Goal: Task Accomplishment & Management: Complete application form

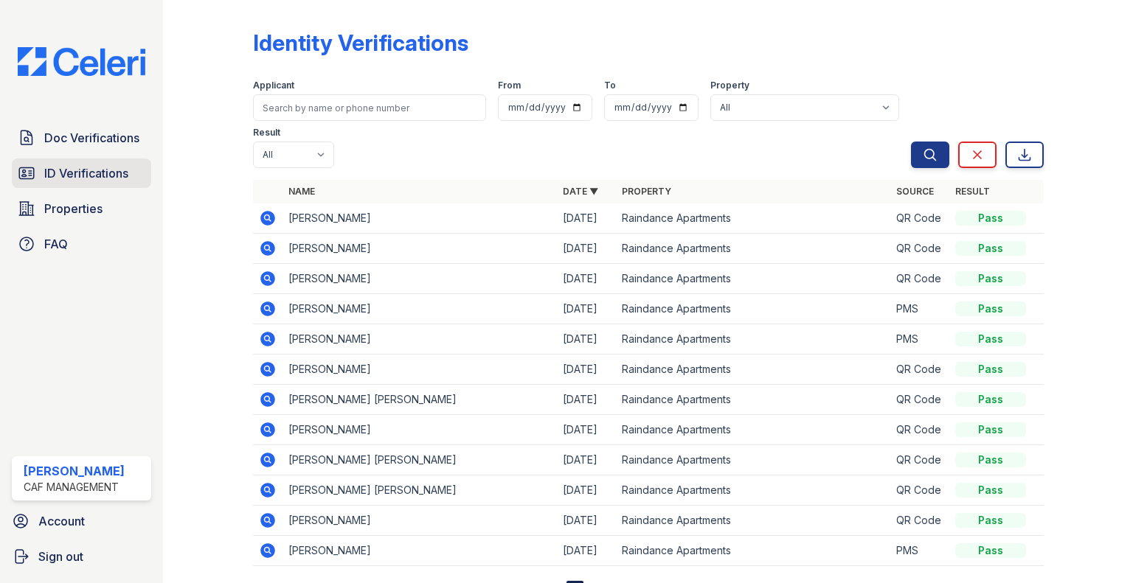
click at [90, 164] on span "ID Verifications" at bounding box center [86, 173] width 84 height 18
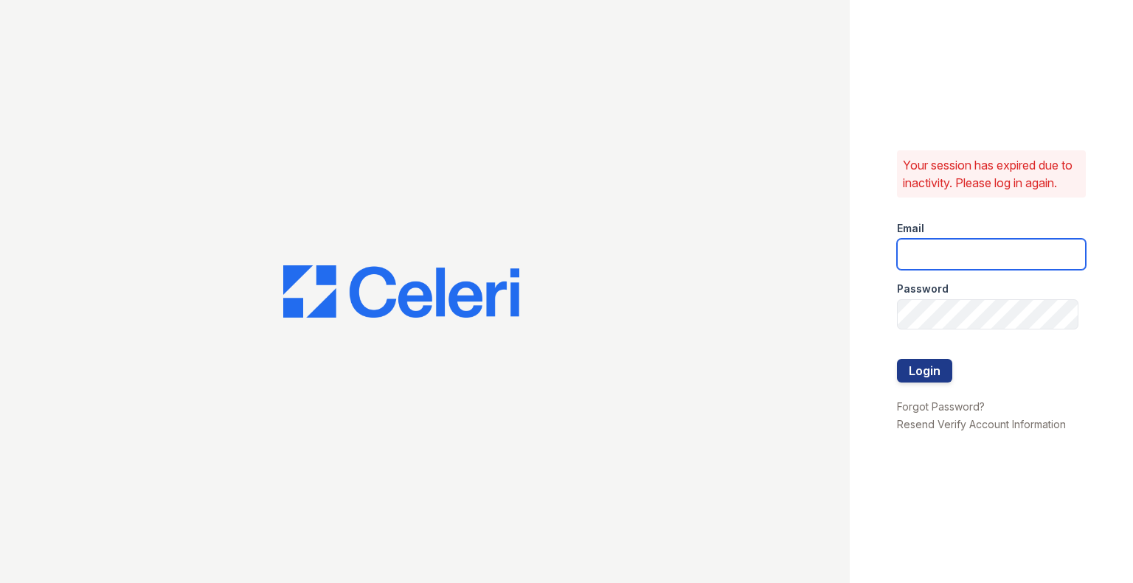
type input "raindance2@cafmanagement.com"
click at [945, 361] on button "Login" at bounding box center [924, 371] width 55 height 24
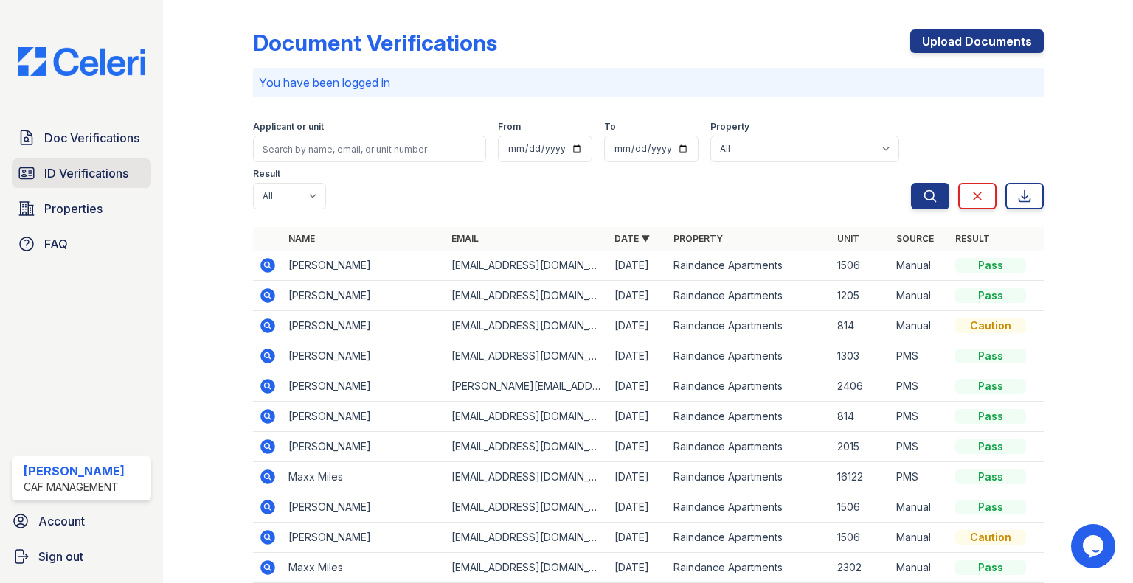
click at [69, 168] on span "ID Verifications" at bounding box center [86, 173] width 84 height 18
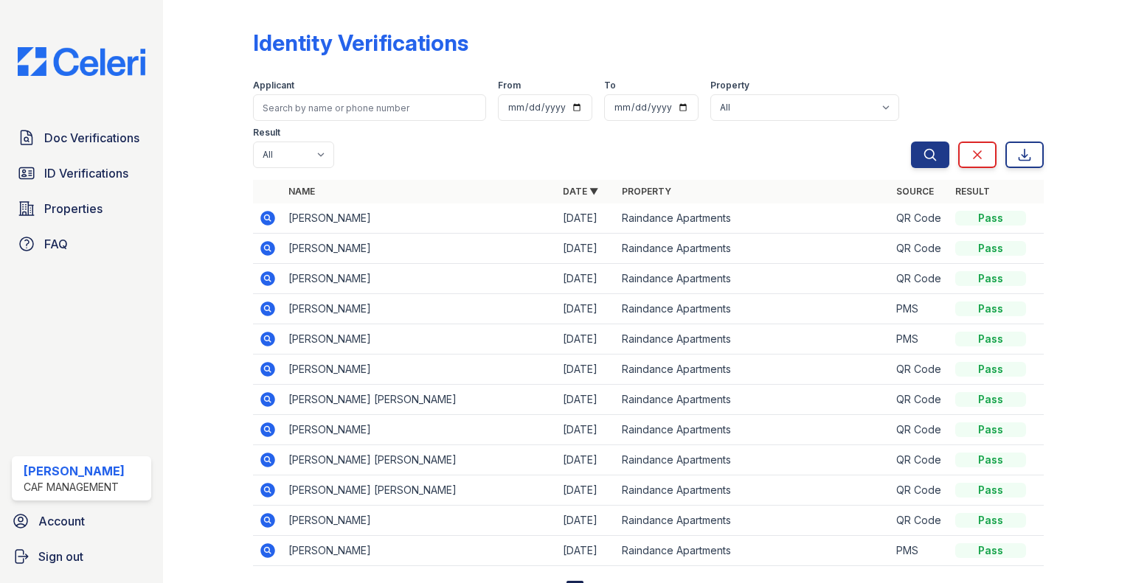
click at [362, 153] on div "Applicant From To Property All Raindance Apartments Result All Pass Fail Cautio…" at bounding box center [582, 121] width 658 height 94
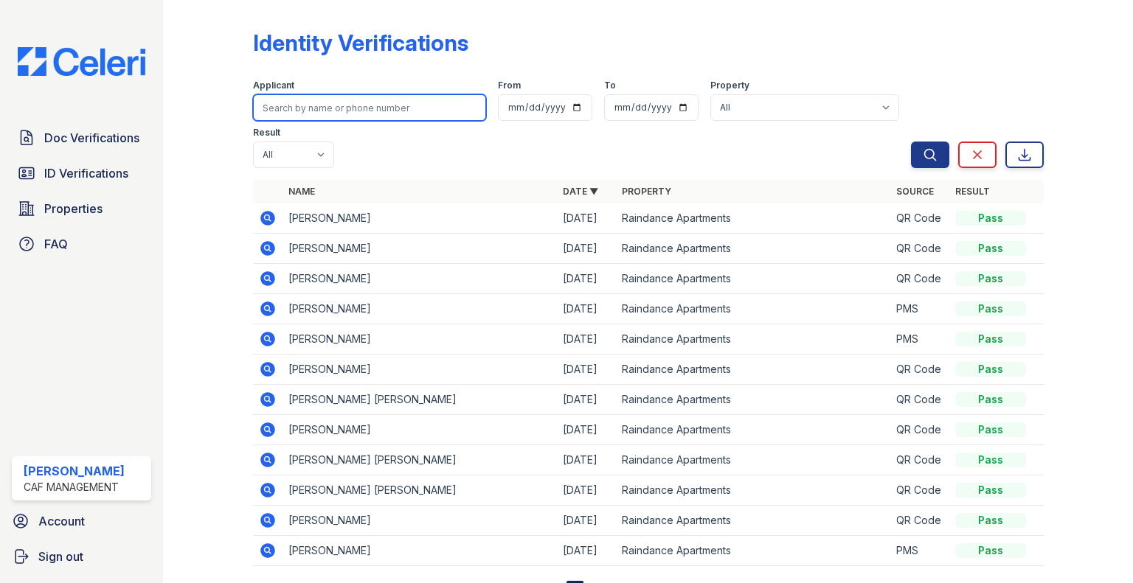
click at [367, 100] on input "search" at bounding box center [369, 107] width 233 height 27
type input "lake rinner"
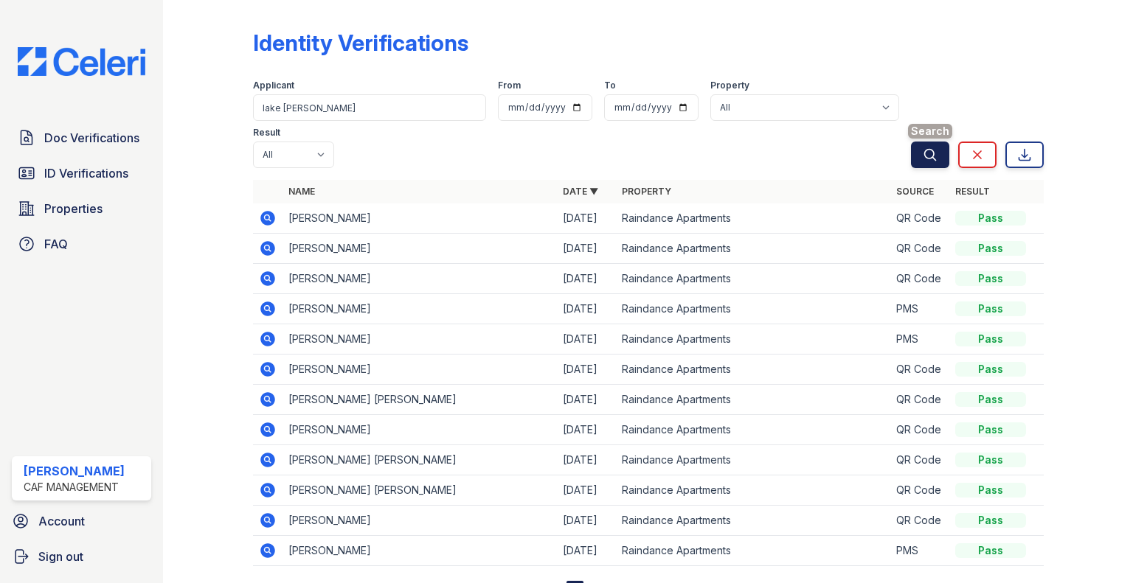
click at [911, 153] on button "Search" at bounding box center [930, 155] width 38 height 27
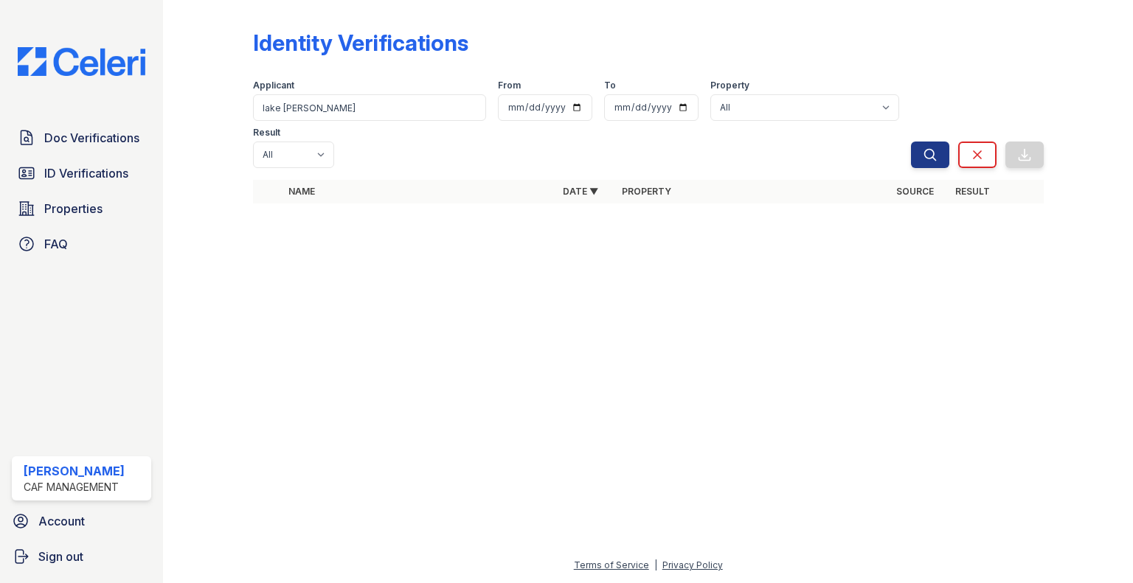
click at [603, 174] on div at bounding box center [648, 177] width 791 height 6
drag, startPoint x: 600, startPoint y: 132, endPoint x: 594, endPoint y: 138, distance: 7.8
click at [599, 180] on th "Date ▼" at bounding box center [586, 192] width 59 height 24
click at [583, 186] on link "Date ▼" at bounding box center [580, 191] width 35 height 11
drag, startPoint x: 278, startPoint y: 104, endPoint x: 193, endPoint y: 108, distance: 85.6
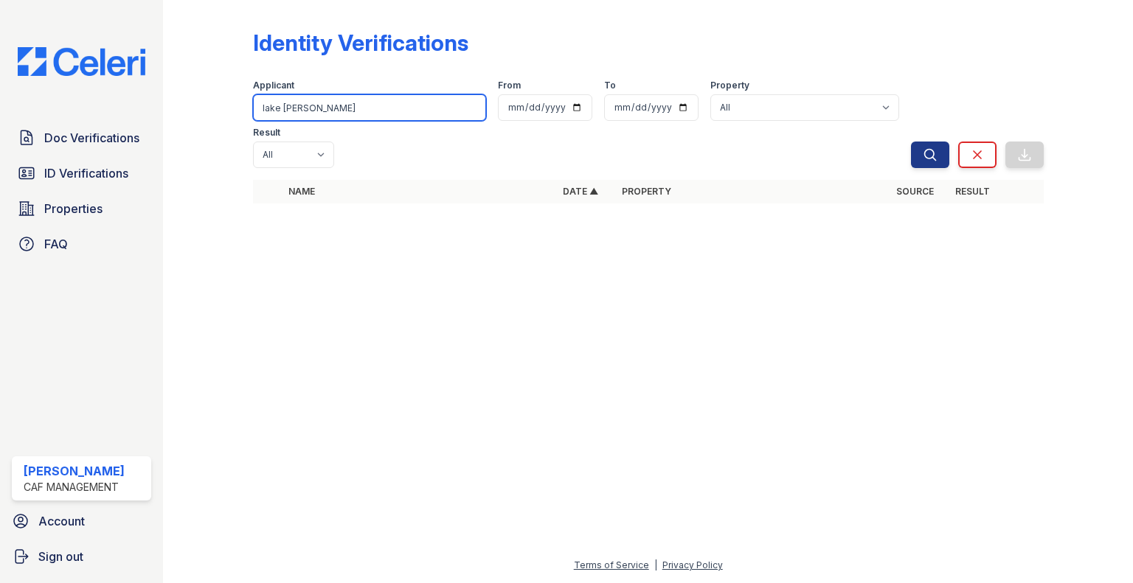
click at [193, 108] on div "Identity Verifications Filter Applicant lake rinner From To Property All Rainda…" at bounding box center [648, 121] width 923 height 242
type input "rinner"
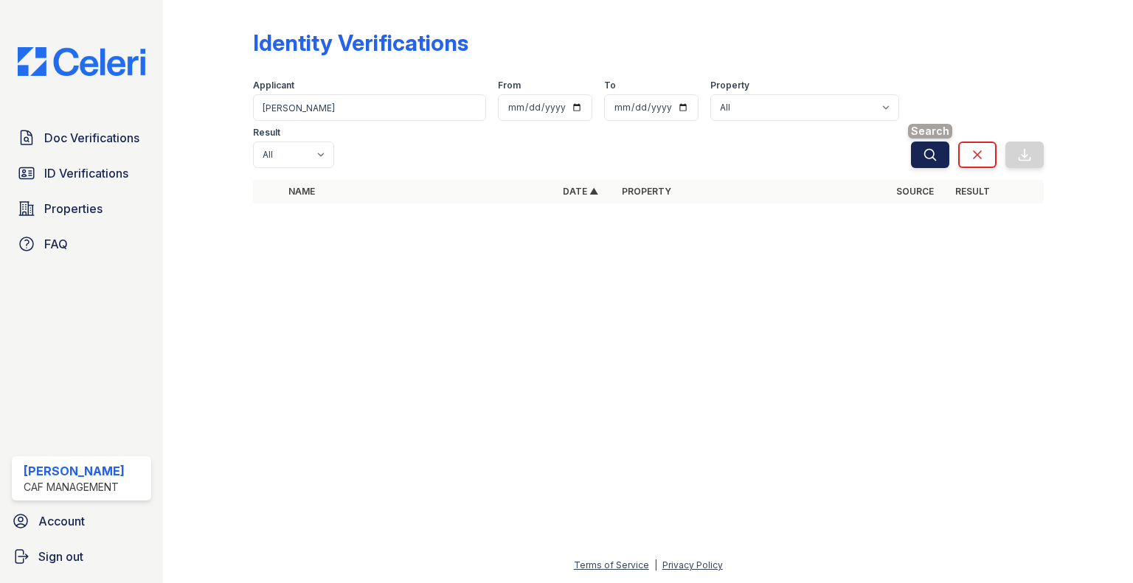
click at [929, 148] on icon "submit" at bounding box center [930, 155] width 15 height 15
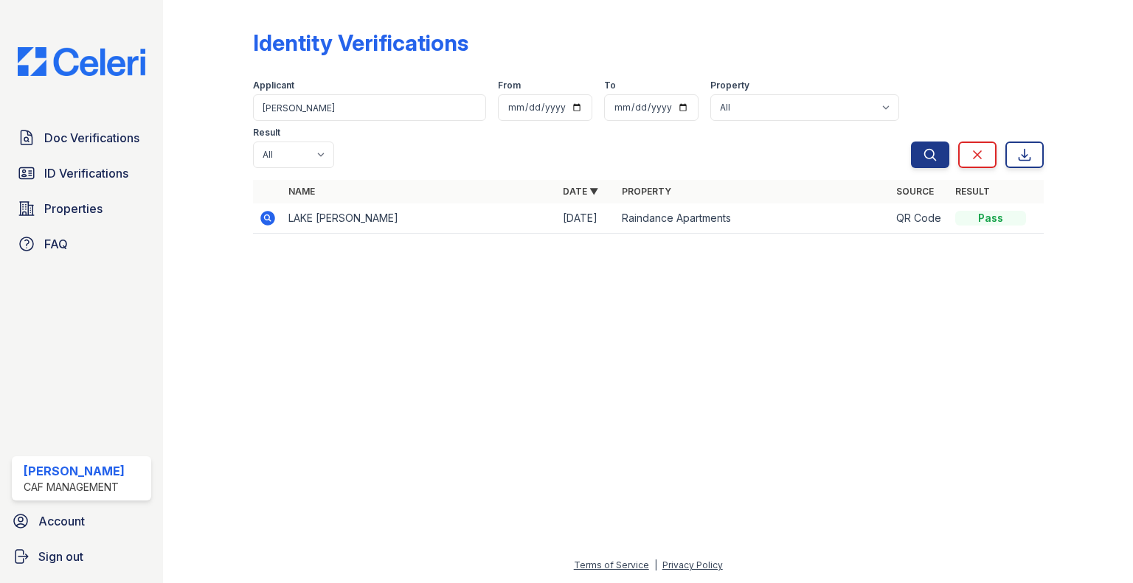
click at [262, 211] on icon at bounding box center [267, 218] width 15 height 15
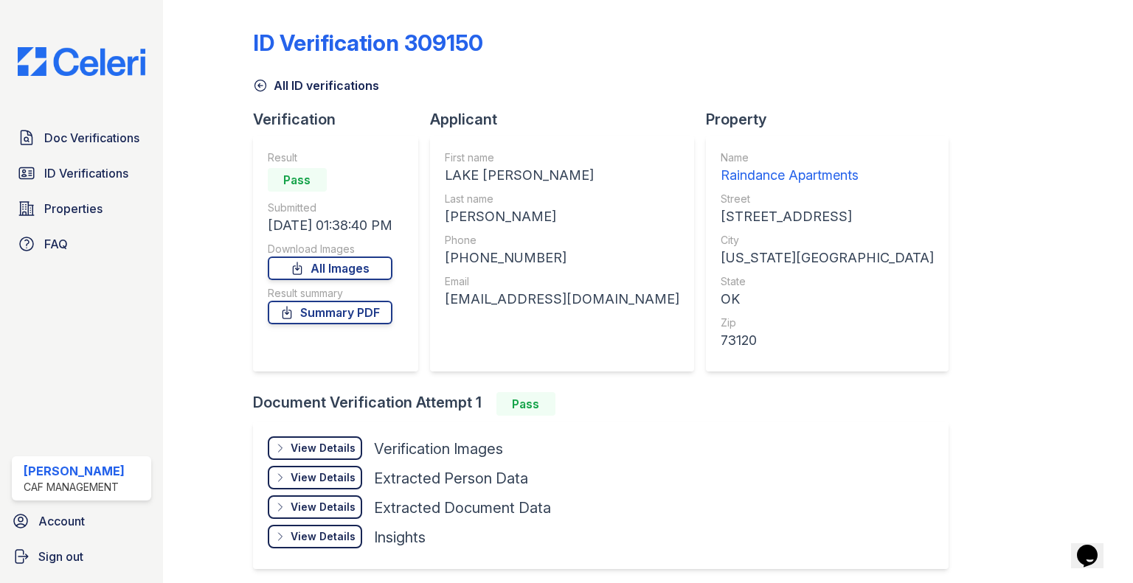
click at [378, 256] on div "Download Images" at bounding box center [330, 249] width 125 height 15
click at [376, 262] on link "All Images" at bounding box center [330, 269] width 125 height 24
click at [368, 267] on link "All Images" at bounding box center [330, 269] width 125 height 24
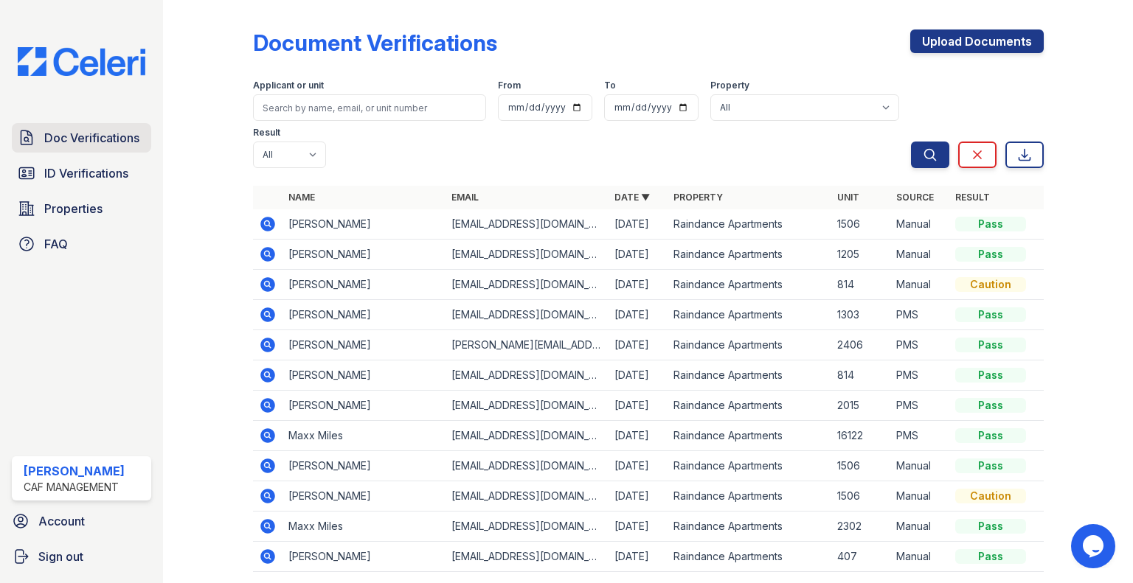
click at [132, 135] on span "Doc Verifications" at bounding box center [91, 138] width 95 height 18
click at [109, 148] on link "Doc Verifications" at bounding box center [81, 138] width 139 height 30
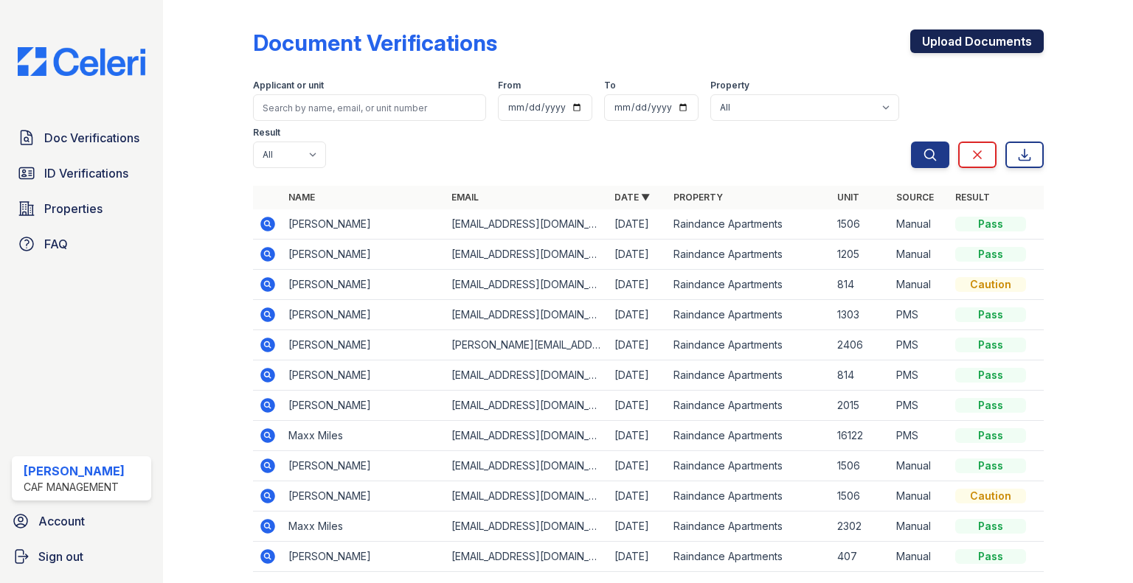
click at [923, 40] on link "Upload Documents" at bounding box center [976, 42] width 133 height 24
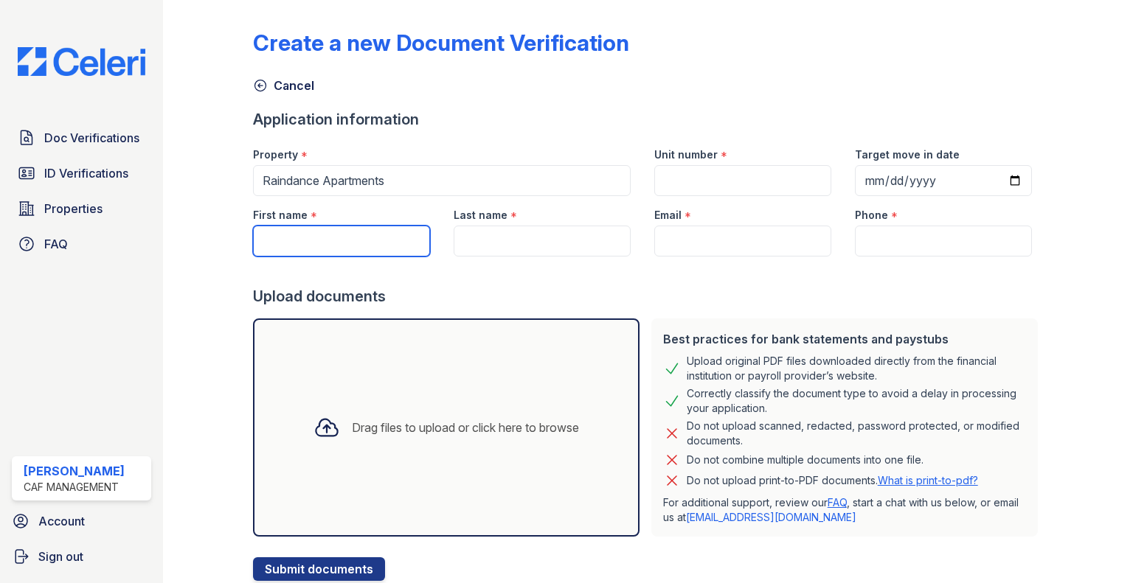
click at [361, 245] on input "First name" at bounding box center [341, 241] width 177 height 31
type input "Bailey"
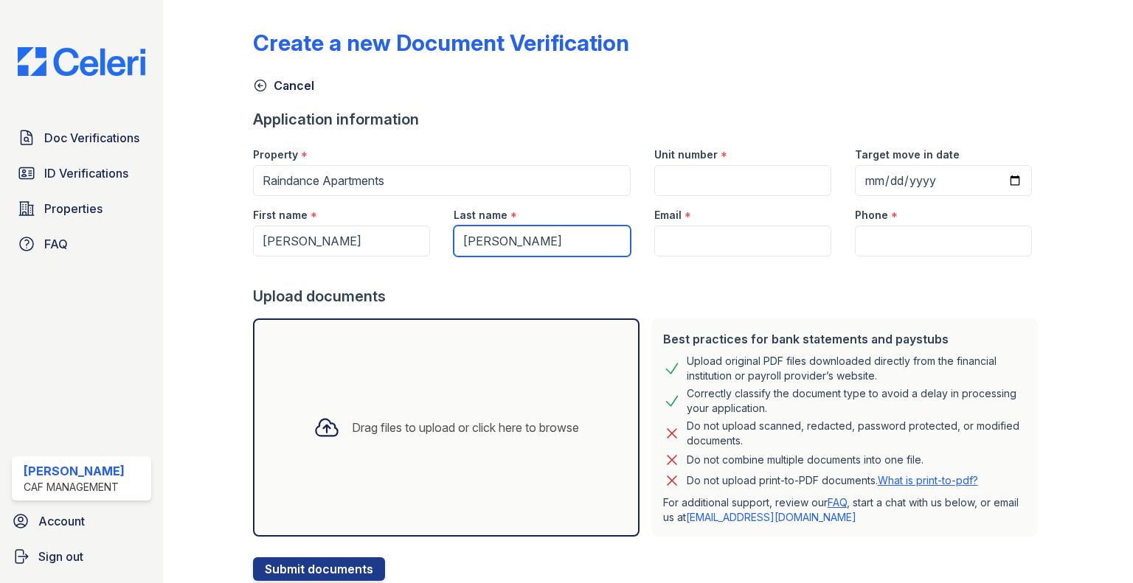
type input "Sixkiller"
click at [922, 260] on div at bounding box center [648, 272] width 791 height 30
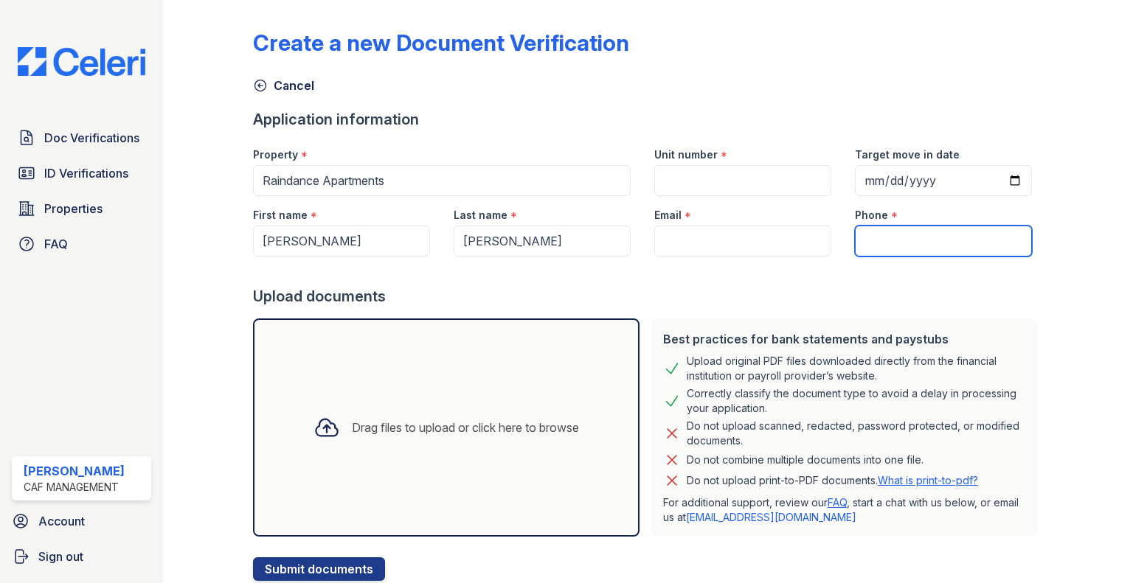
click at [921, 247] on input "Phone" at bounding box center [943, 241] width 177 height 31
paste input "918-868-4625"
type input "918-868-4625"
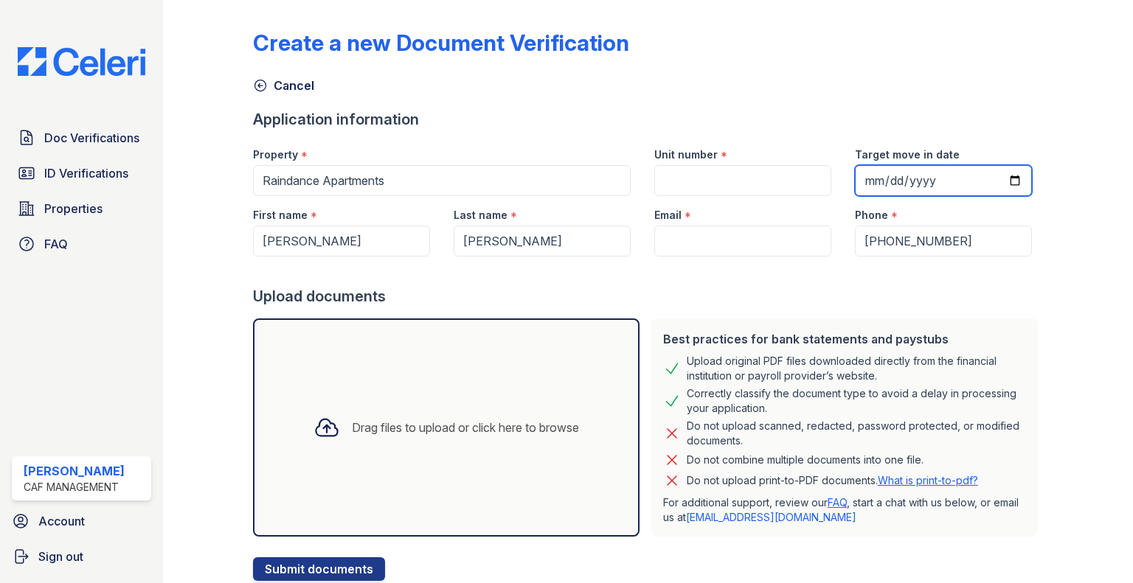
click at [864, 181] on input "Target move in date" at bounding box center [943, 180] width 177 height 31
type input "2025-09-30"
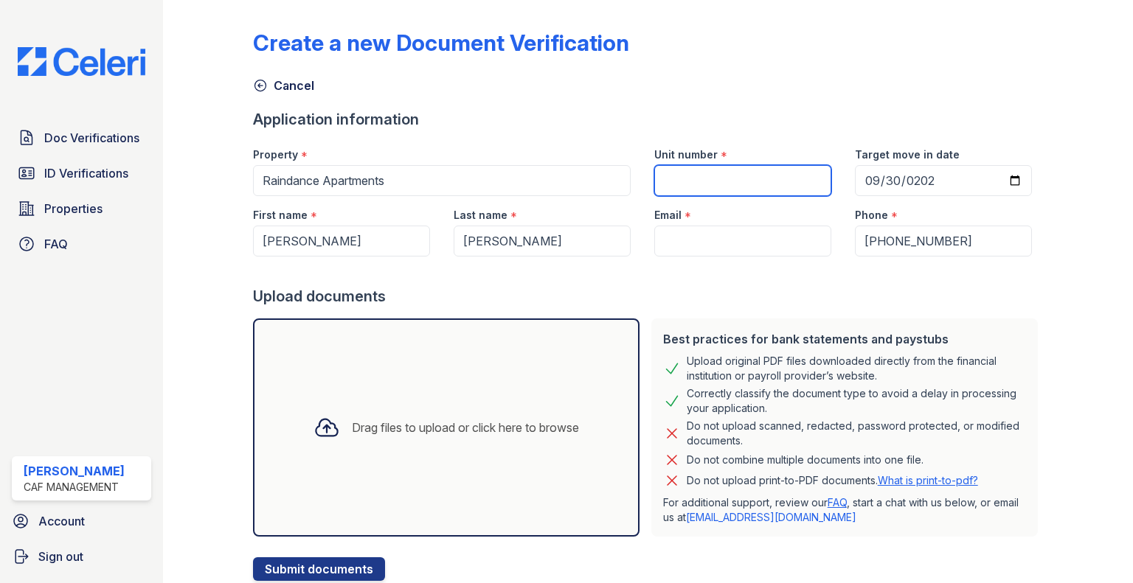
click at [767, 173] on input "Unit number" at bounding box center [742, 180] width 177 height 31
type input "301"
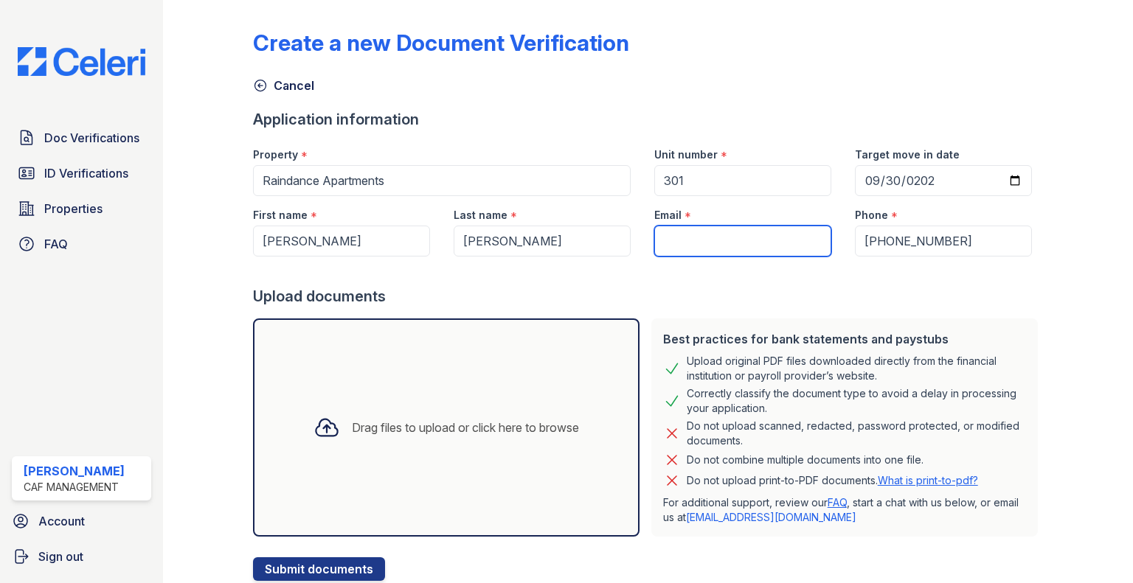
click at [707, 247] on input "Email" at bounding box center [742, 241] width 177 height 31
paste input "[EMAIL_ADDRESS][DOMAIN_NAME]"
type input "[EMAIL_ADDRESS][DOMAIN_NAME]"
click at [528, 406] on div "Drag files to upload or click here to browse" at bounding box center [446, 428] width 289 height 50
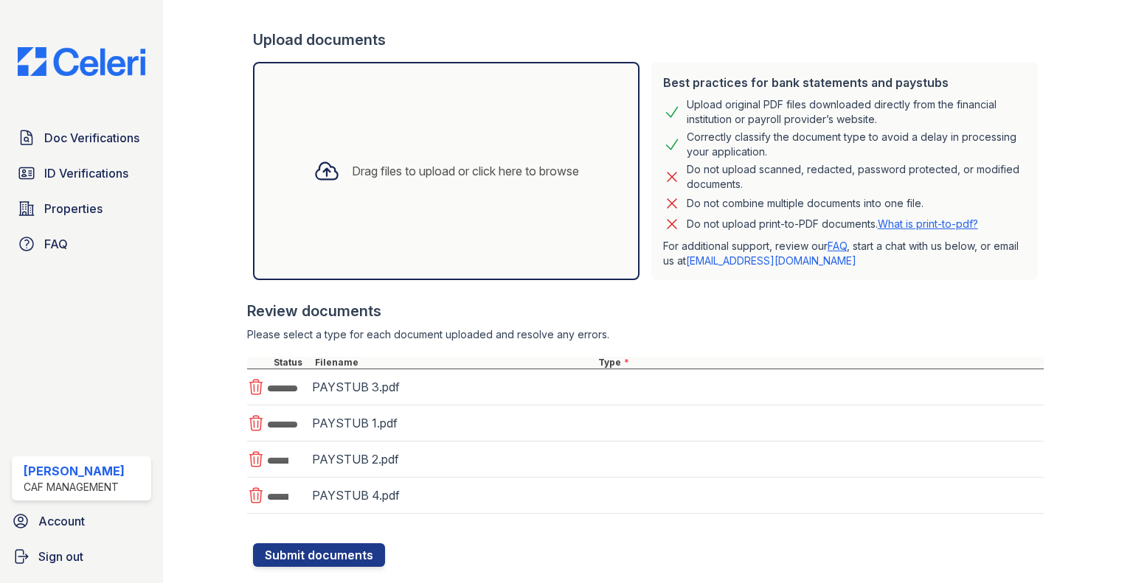
scroll to position [289, 0]
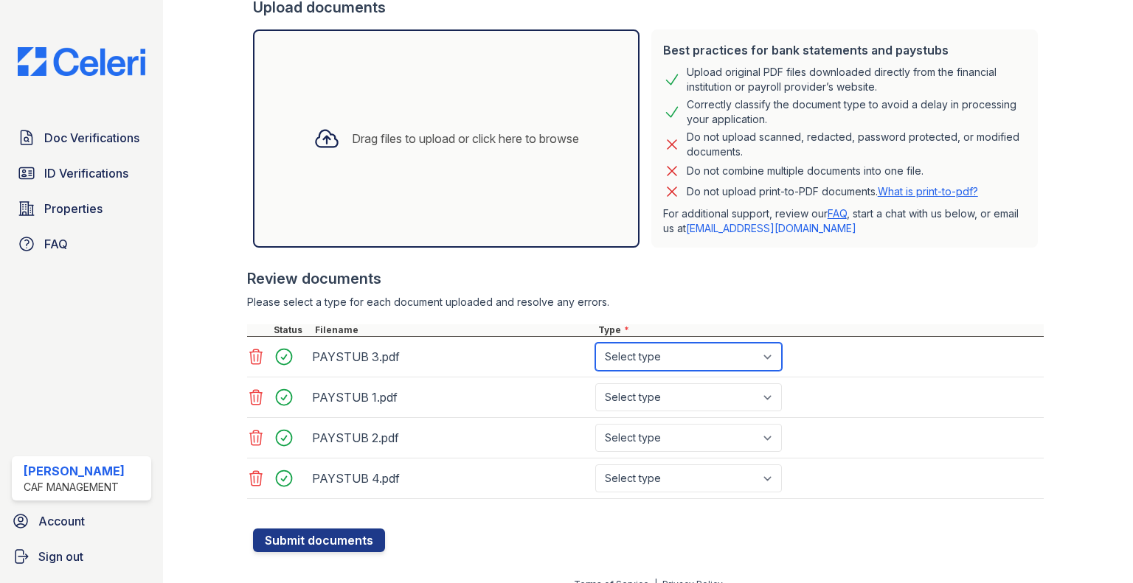
click at [667, 365] on select "Select type Paystub Bank Statement Offer Letter Tax Documents Benefit Award Let…" at bounding box center [688, 357] width 187 height 28
select select "paystub"
click at [595, 343] on select "Select type Paystub Bank Statement Offer Letter Tax Documents Benefit Award Let…" at bounding box center [688, 357] width 187 height 28
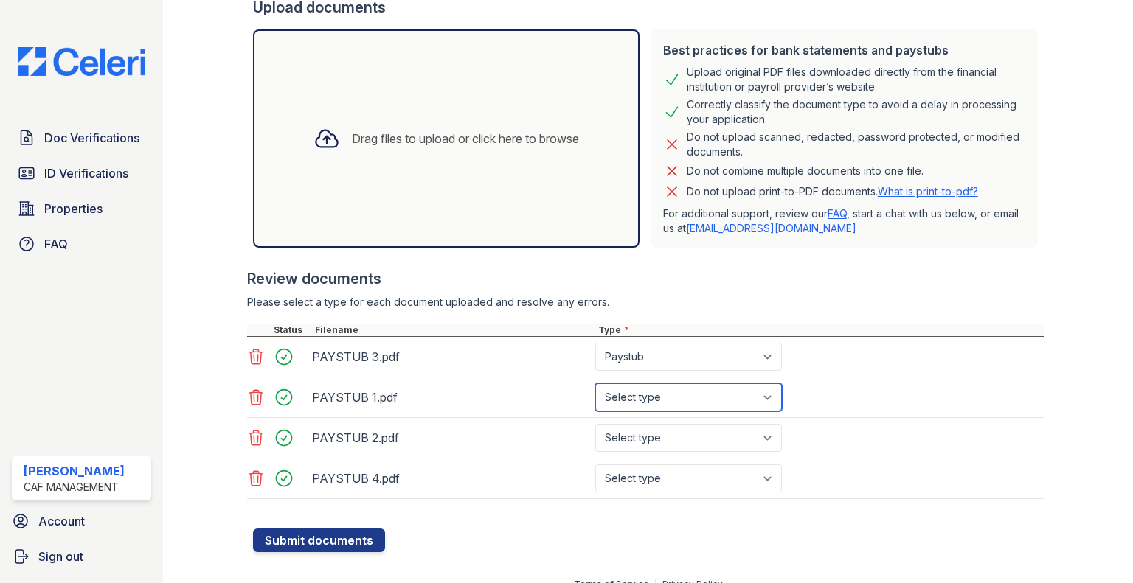
drag, startPoint x: 664, startPoint y: 391, endPoint x: 659, endPoint y: 407, distance: 17.0
click at [664, 391] on select "Select type Paystub Bank Statement Offer Letter Tax Documents Benefit Award Let…" at bounding box center [688, 398] width 187 height 28
select select "paystub"
click at [595, 384] on select "Select type Paystub Bank Statement Offer Letter Tax Documents Benefit Award Let…" at bounding box center [688, 398] width 187 height 28
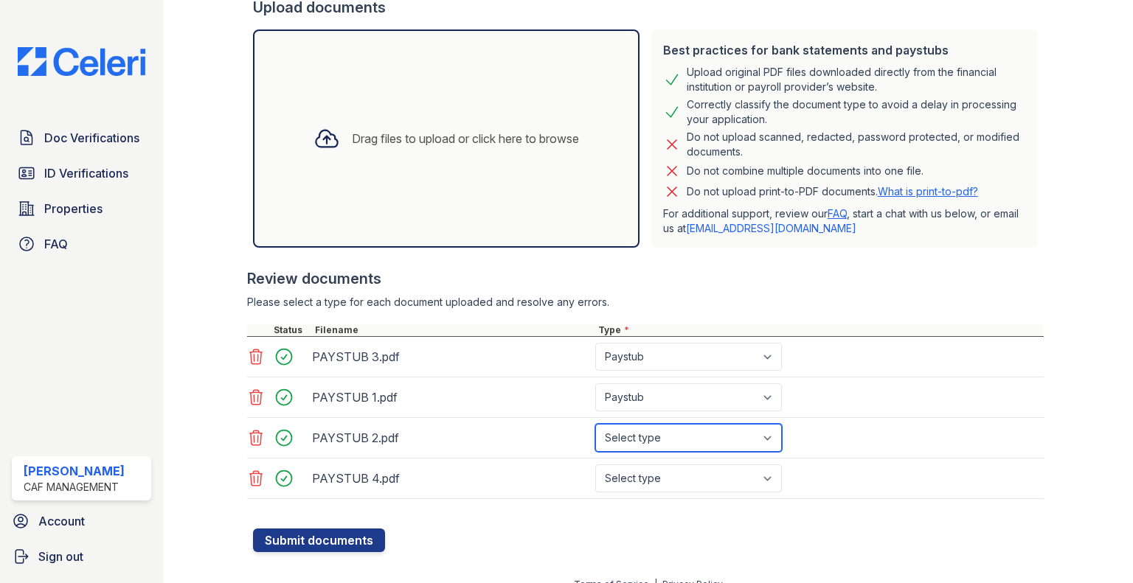
click at [654, 424] on select "Select type Paystub Bank Statement Offer Letter Tax Documents Benefit Award Let…" at bounding box center [688, 438] width 187 height 28
select select "paystub"
click at [595, 424] on select "Select type Paystub Bank Statement Offer Letter Tax Documents Benefit Award Let…" at bounding box center [688, 438] width 187 height 28
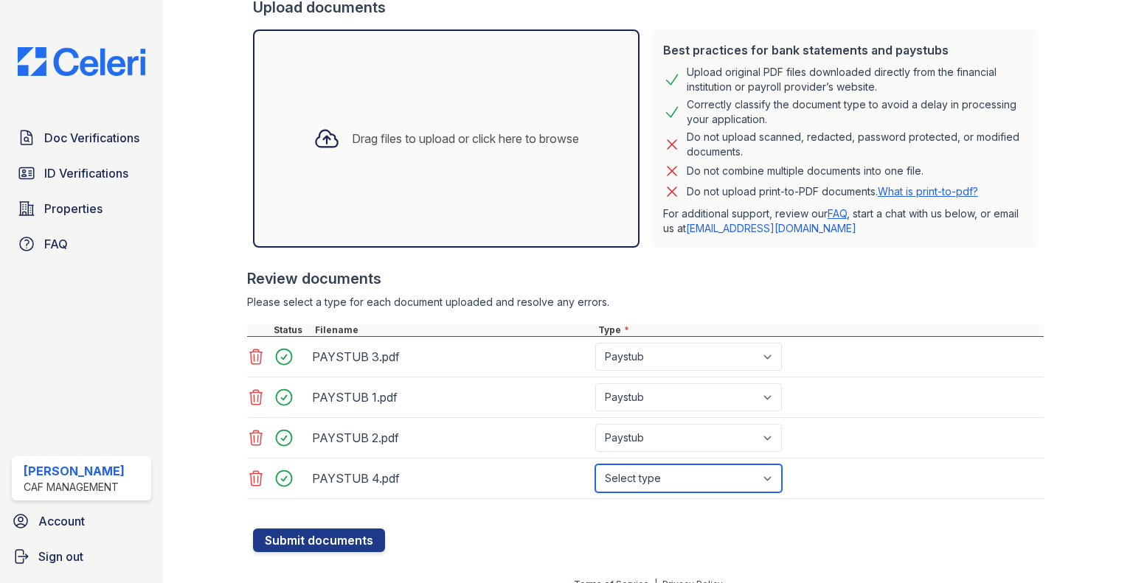
click at [642, 471] on select "Select type Paystub Bank Statement Offer Letter Tax Documents Benefit Award Let…" at bounding box center [688, 479] width 187 height 28
select select "paystub"
click at [595, 465] on select "Select type Paystub Bank Statement Offer Letter Tax Documents Benefit Award Let…" at bounding box center [688, 479] width 187 height 28
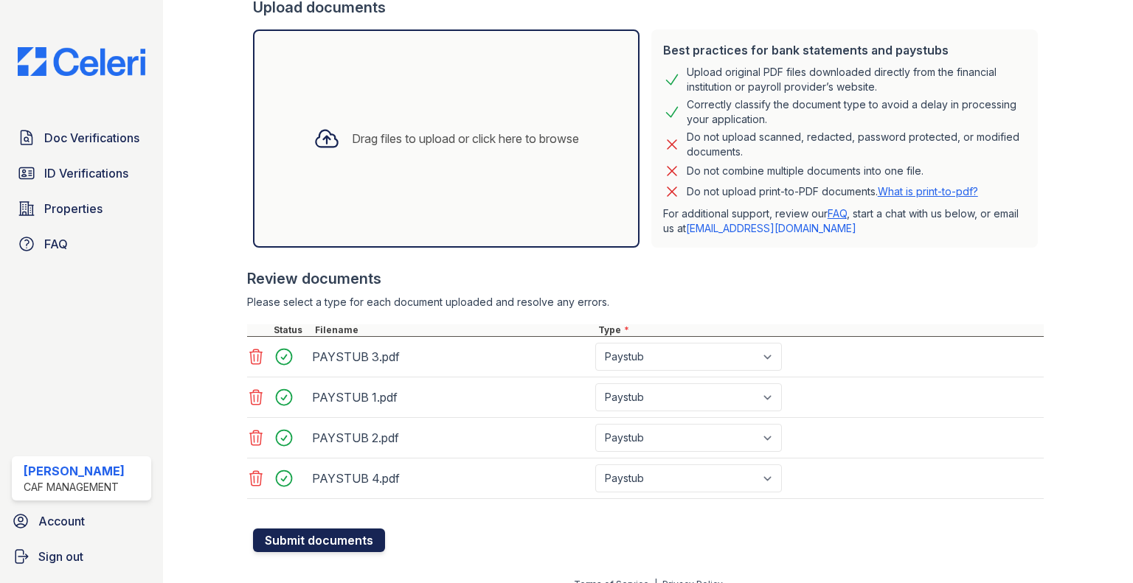
click at [327, 535] on button "Submit documents" at bounding box center [319, 541] width 132 height 24
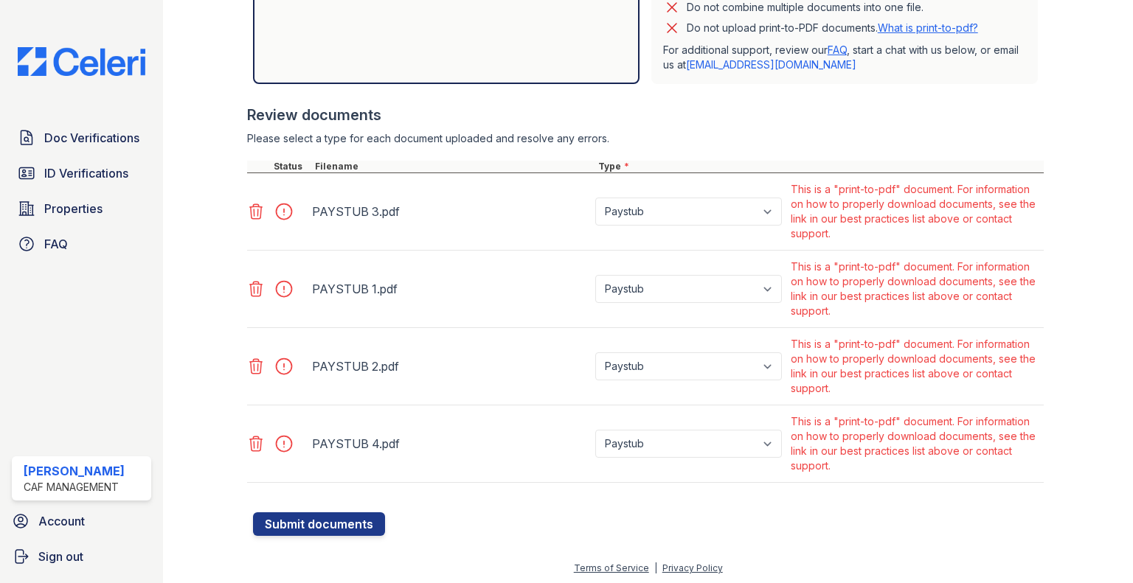
scroll to position [496, 0]
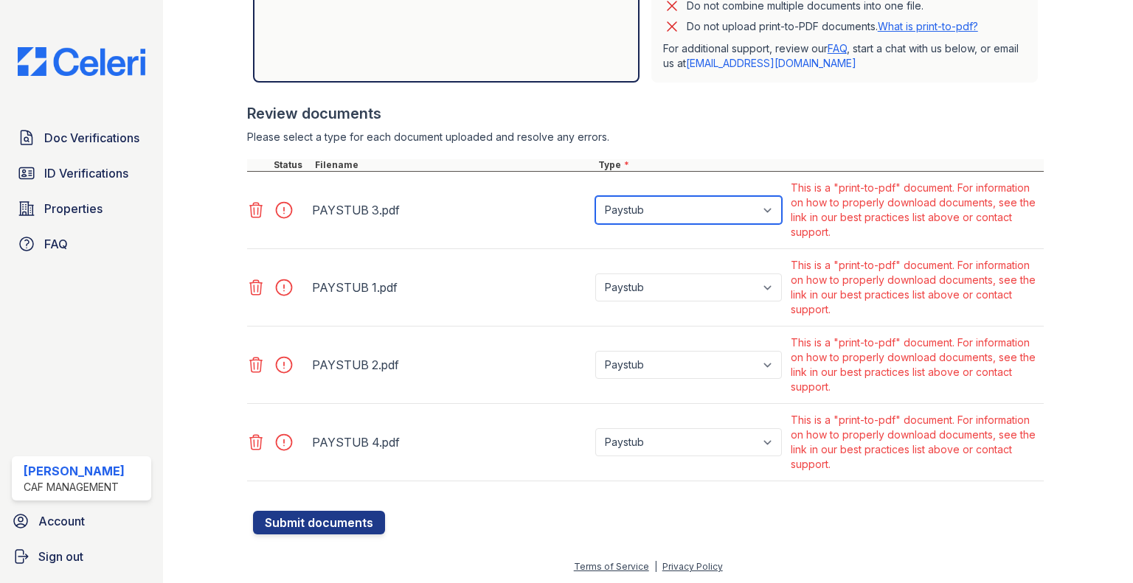
click at [660, 221] on select "Paystub Bank Statement Offer Letter Tax Documents Benefit Award Letter Investme…" at bounding box center [688, 210] width 187 height 28
select select "other"
click at [595, 196] on select "Paystub Bank Statement Offer Letter Tax Documents Benefit Award Letter Investme…" at bounding box center [688, 210] width 187 height 28
click at [650, 267] on div "Paystub Bank Statement Offer Letter Tax Documents Benefit Award Letter Investme…" at bounding box center [689, 287] width 195 height 65
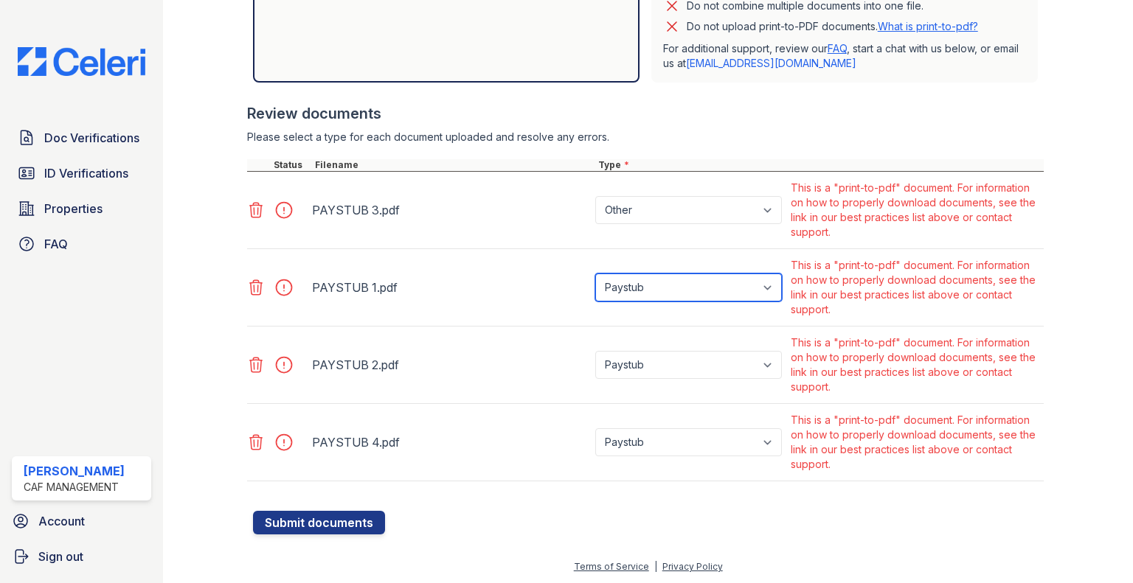
drag, startPoint x: 649, startPoint y: 281, endPoint x: 647, endPoint y: 299, distance: 18.6
click at [649, 281] on select "Paystub Bank Statement Offer Letter Tax Documents Benefit Award Letter Investme…" at bounding box center [688, 288] width 187 height 28
select select "other"
click at [595, 274] on select "Paystub Bank Statement Offer Letter Tax Documents Benefit Award Letter Investme…" at bounding box center [688, 288] width 187 height 28
click at [654, 344] on div "Paystub Bank Statement Offer Letter Tax Documents Benefit Award Letter Investme…" at bounding box center [689, 365] width 195 height 65
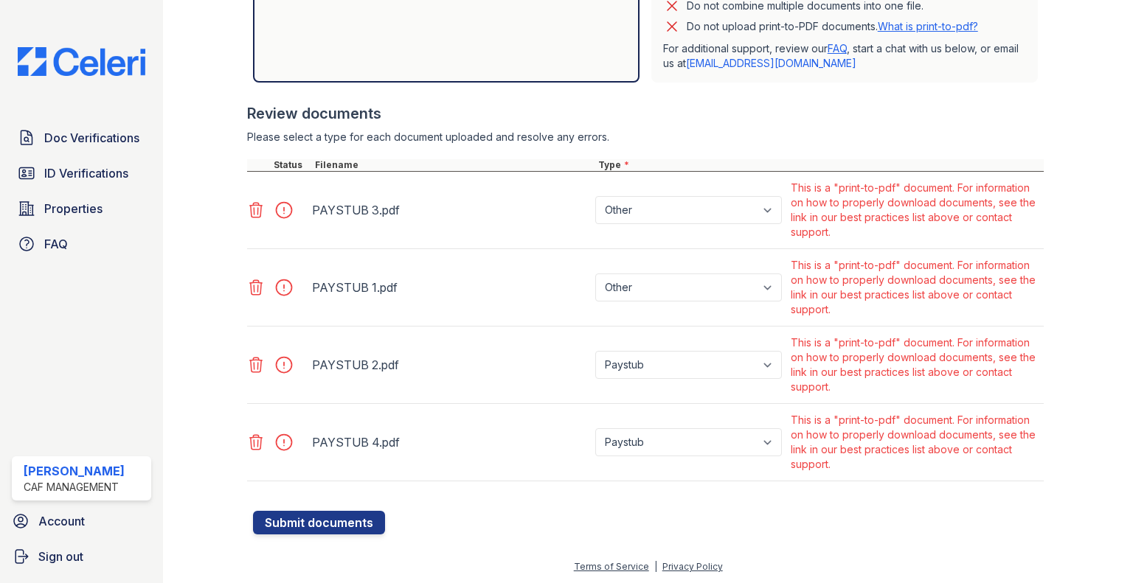
click at [656, 383] on div "Paystub Bank Statement Offer Letter Tax Documents Benefit Award Letter Investme…" at bounding box center [689, 365] width 195 height 65
click at [660, 370] on select "Paystub Bank Statement Offer Letter Tax Documents Benefit Award Letter Investme…" at bounding box center [688, 365] width 187 height 28
select select "other"
click at [595, 351] on select "Paystub Bank Statement Offer Letter Tax Documents Benefit Award Letter Investme…" at bounding box center [688, 365] width 187 height 28
drag, startPoint x: 646, startPoint y: 445, endPoint x: 643, endPoint y: 469, distance: 24.5
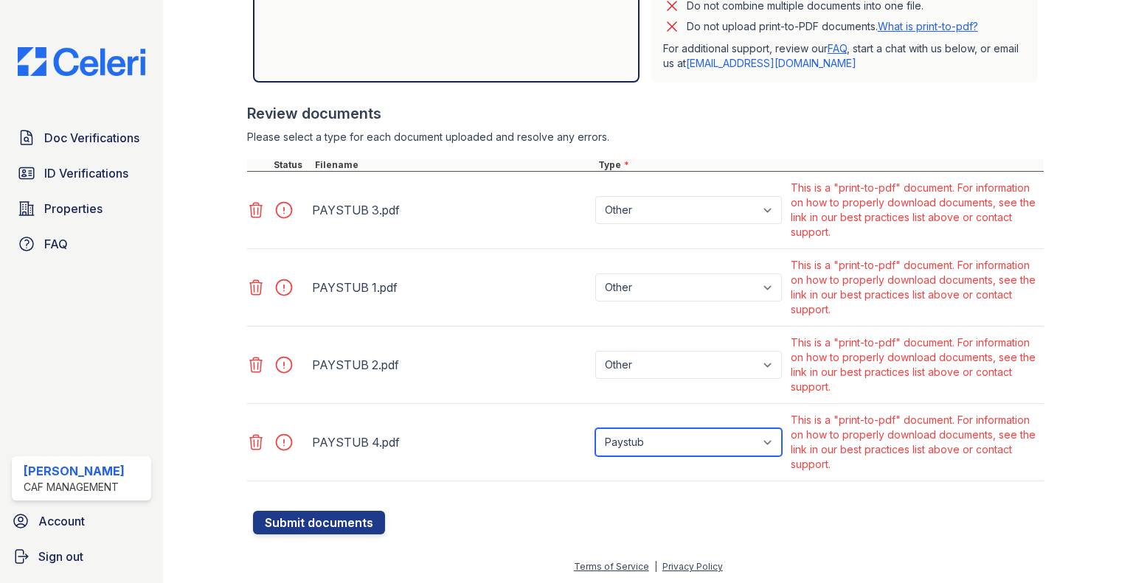
click at [646, 445] on select "Paystub Bank Statement Offer Letter Tax Documents Benefit Award Letter Investme…" at bounding box center [688, 443] width 187 height 28
select select "other"
click at [595, 429] on select "Paystub Bank Statement Offer Letter Tax Documents Benefit Award Letter Investme…" at bounding box center [688, 443] width 187 height 28
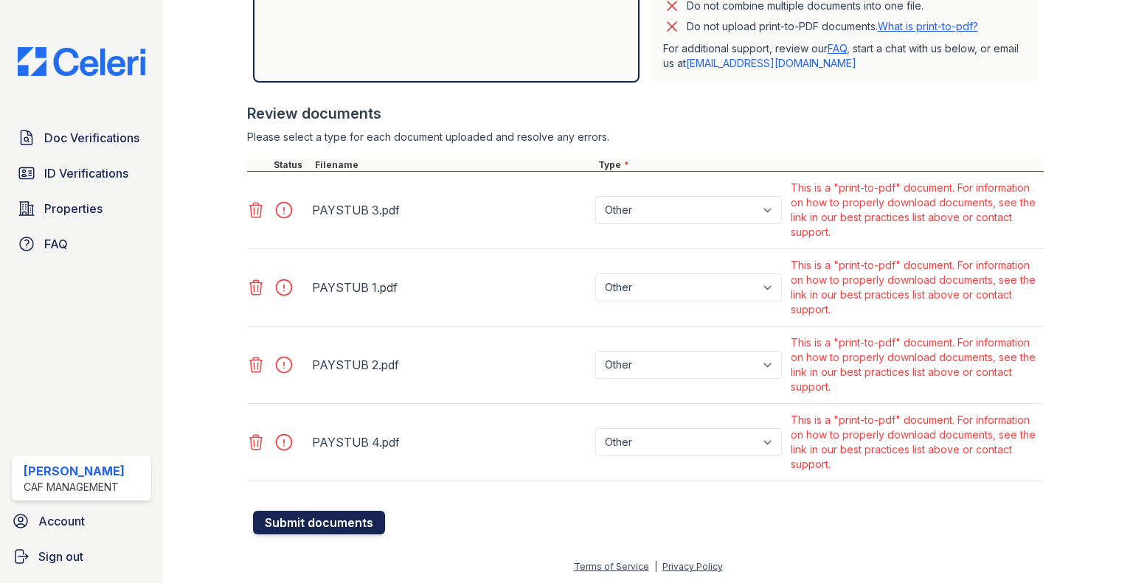
click at [350, 529] on button "Submit documents" at bounding box center [319, 523] width 132 height 24
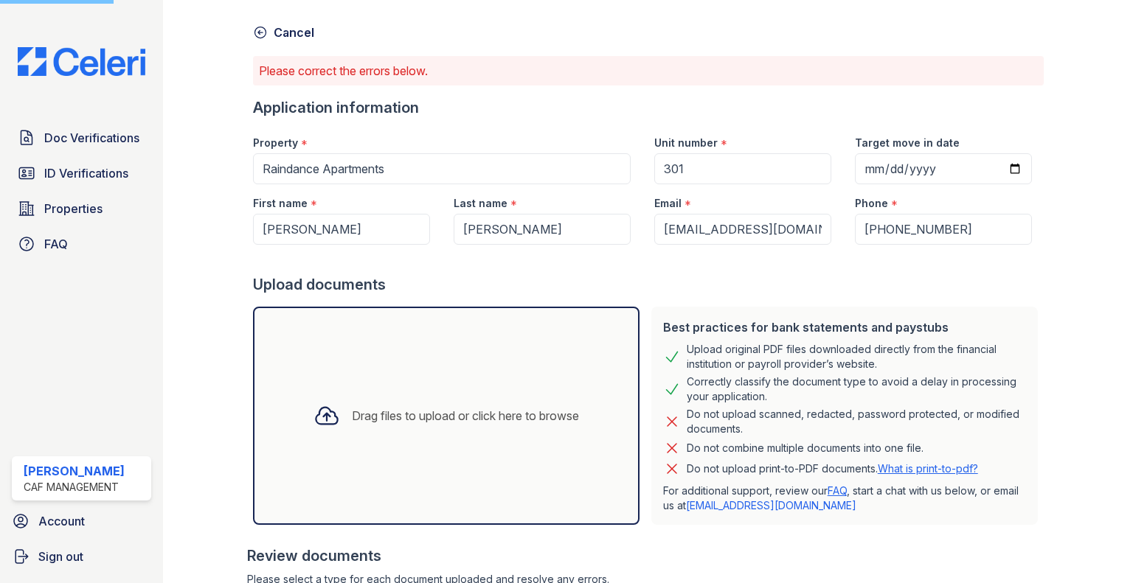
scroll to position [0, 0]
